Goal: Task Accomplishment & Management: Complete application form

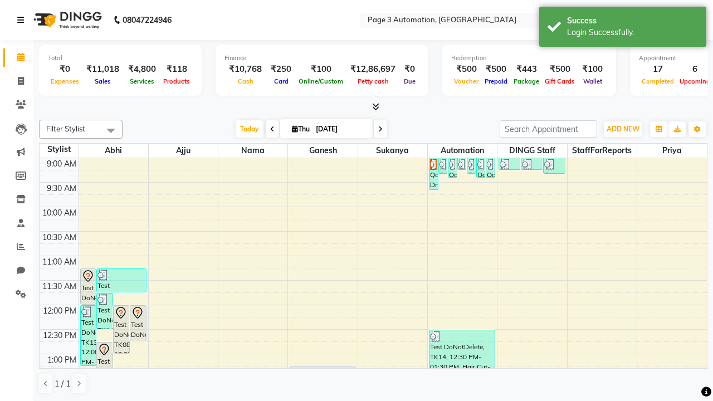
click at [23, 20] on icon at bounding box center [20, 20] width 7 height 8
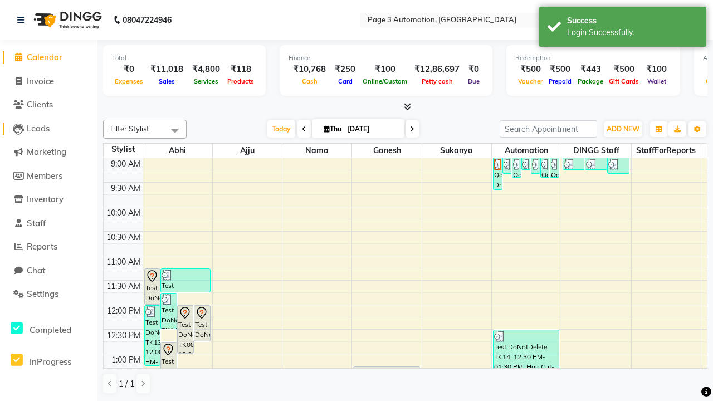
click at [48, 128] on span "Leads" at bounding box center [38, 128] width 23 height 11
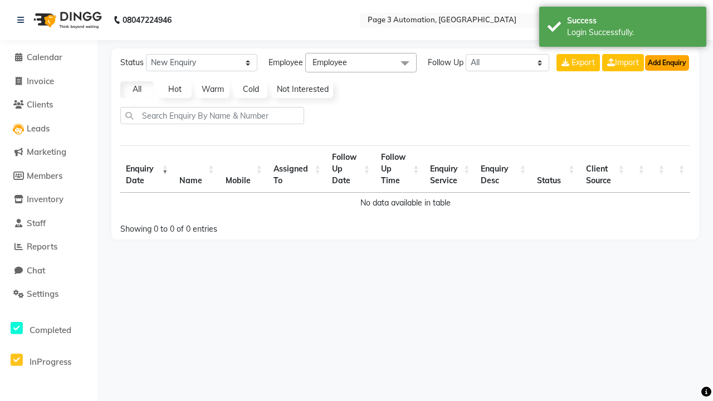
click at [666, 62] on button "Add Enquiry" at bounding box center [667, 63] width 44 height 16
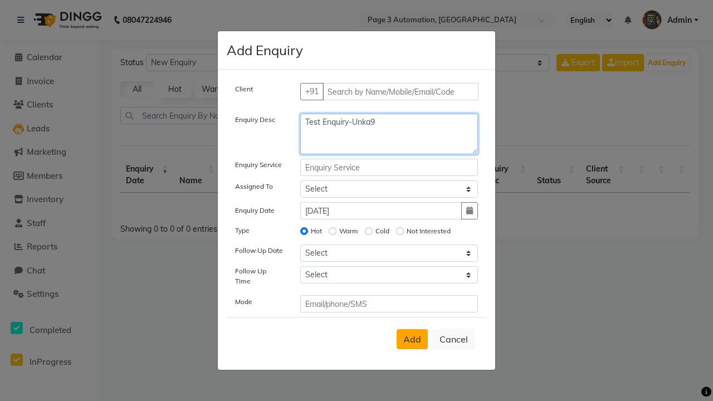
type textarea "Test Enquiry-Unka9"
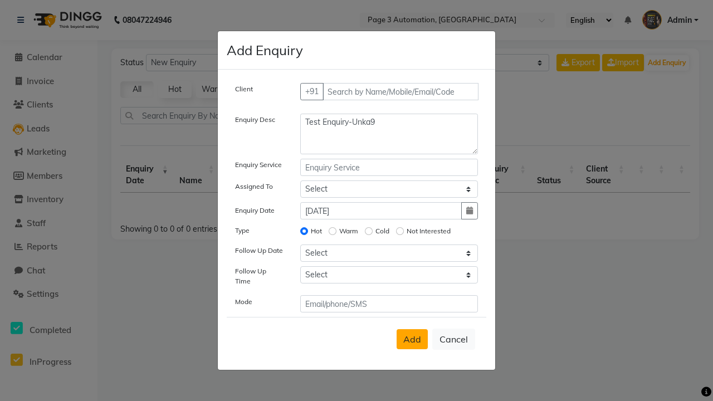
click at [412, 339] on span "Add" at bounding box center [412, 338] width 18 height 11
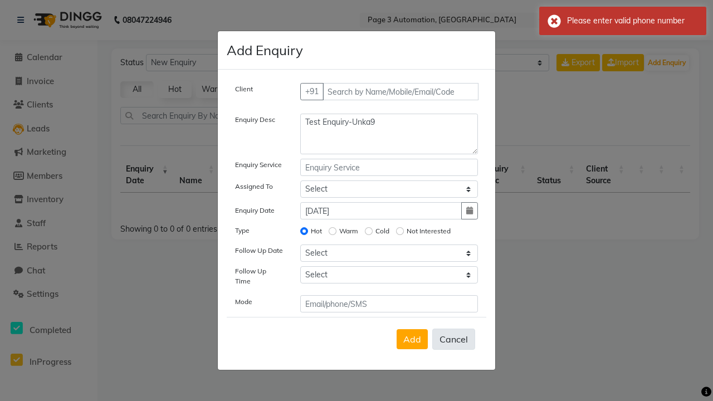
click at [622, 21] on div "Please enter valid phone number" at bounding box center [632, 21] width 131 height 12
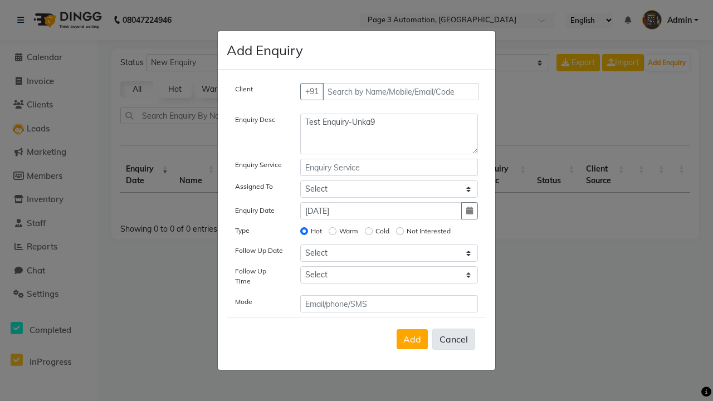
click at [453, 339] on button "Cancel" at bounding box center [453, 338] width 43 height 21
select select
radio input "false"
select select
